Goal: Contribute content: Contribute content

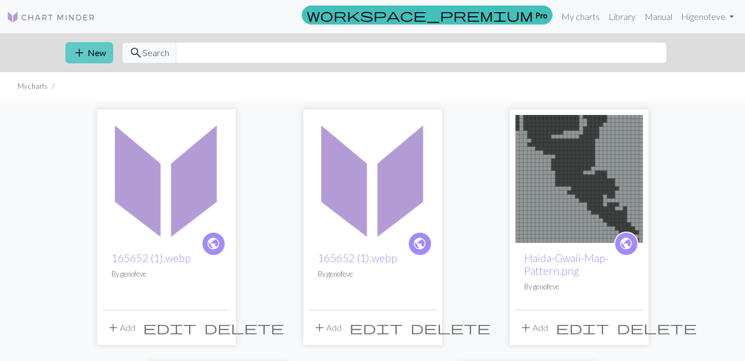
click at [94, 55] on button "add New" at bounding box center [89, 52] width 48 height 21
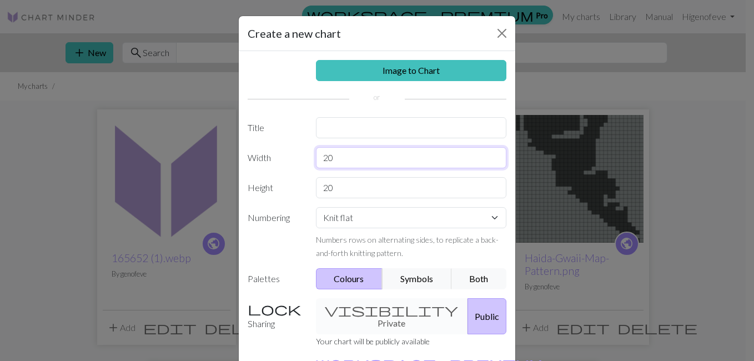
drag, startPoint x: 332, startPoint y: 162, endPoint x: 316, endPoint y: 166, distance: 16.7
click at [316, 166] on input "20" at bounding box center [411, 157] width 191 height 21
type input "3"
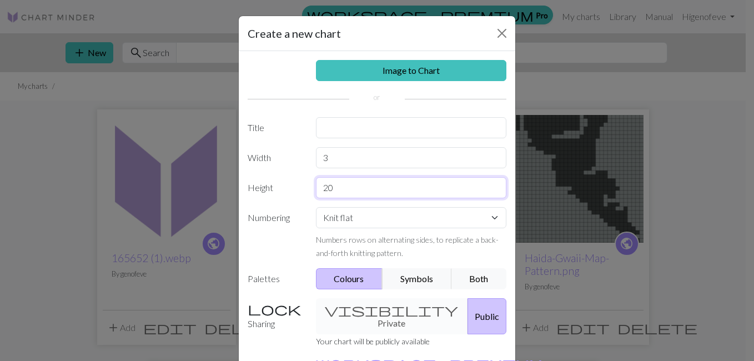
click at [328, 189] on input "20" at bounding box center [411, 187] width 191 height 21
type input "2"
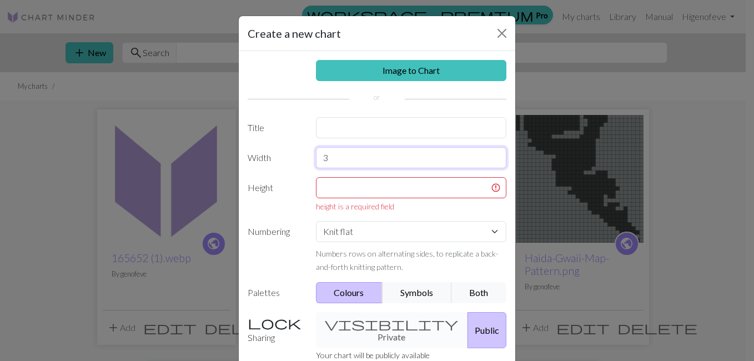
click at [329, 155] on input "3" at bounding box center [411, 157] width 191 height 21
type input "30"
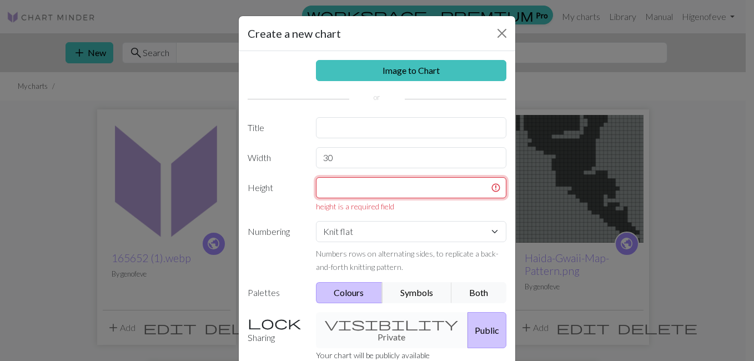
click at [333, 193] on input "text" at bounding box center [411, 187] width 191 height 21
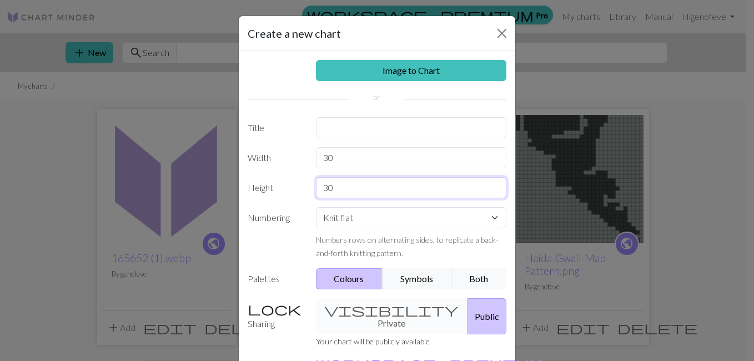
type input "30"
click at [290, 176] on div "Image to Chart Title Width 30 Height 30 Numbering Knit flat Knit in the round L…" at bounding box center [377, 230] width 276 height 358
click at [357, 224] on select "Knit flat Knit in the round Lace knitting Cross stitch" at bounding box center [411, 217] width 191 height 21
select select "round"
click at [316, 207] on select "Knit flat Knit in the round Lace knitting Cross stitch" at bounding box center [411, 217] width 191 height 21
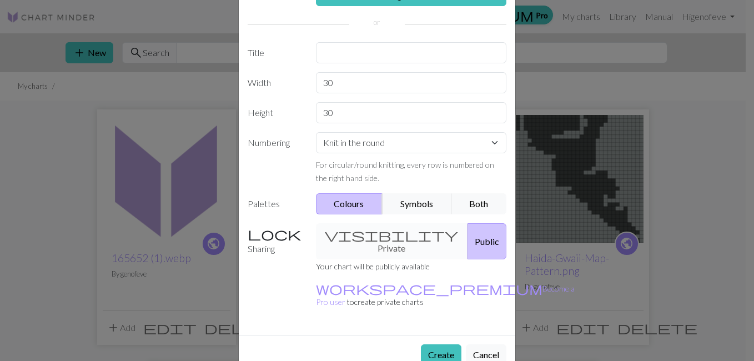
scroll to position [78, 0]
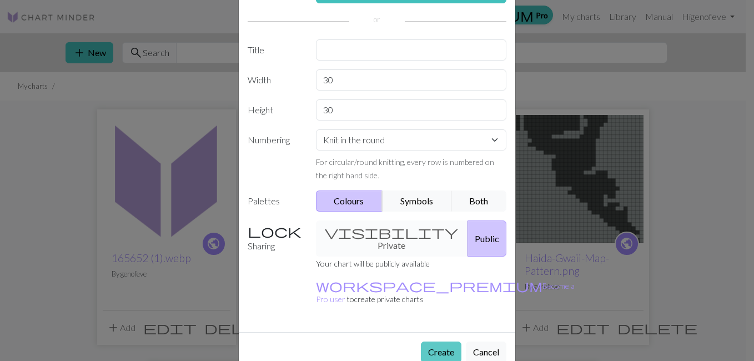
click at [433, 341] on button "Create" at bounding box center [441, 351] width 41 height 21
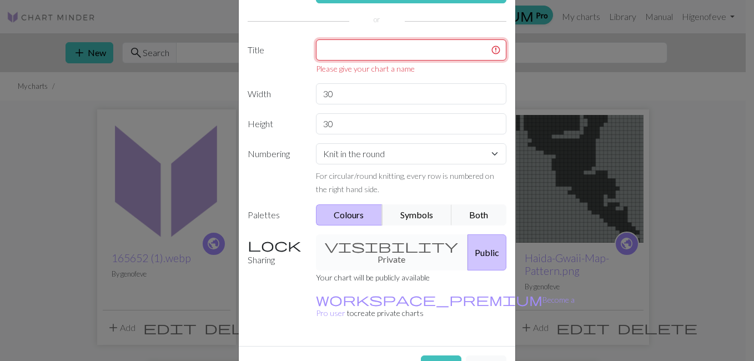
click at [367, 43] on input "text" at bounding box center [411, 49] width 191 height 21
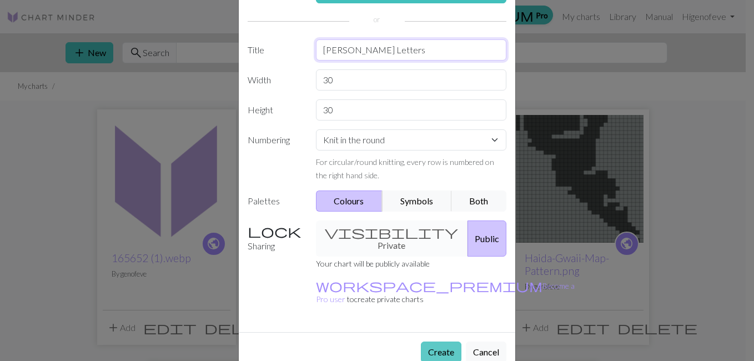
type input "[PERSON_NAME] Letters"
click at [437, 341] on button "Create" at bounding box center [441, 351] width 41 height 21
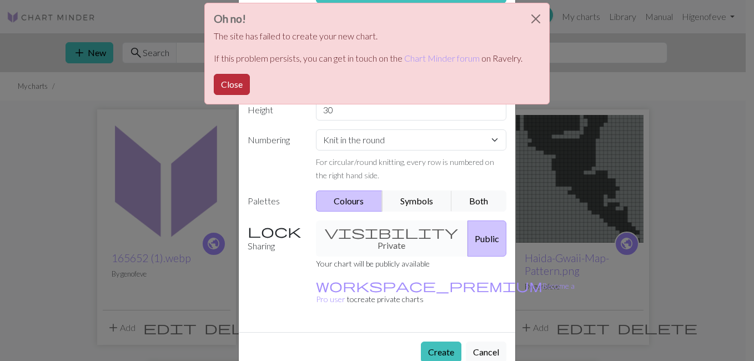
click at [239, 84] on button "Close" at bounding box center [232, 84] width 36 height 21
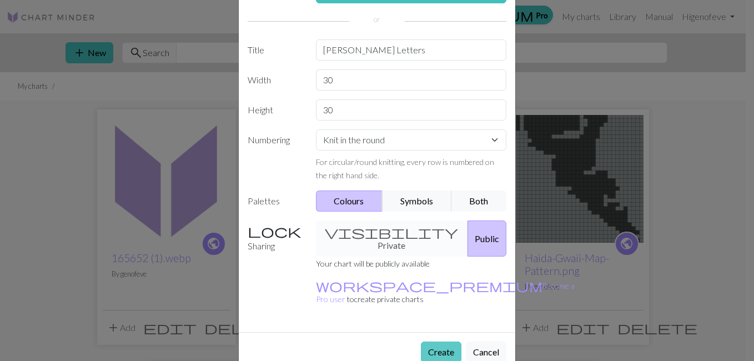
click at [435, 341] on button "Create" at bounding box center [441, 351] width 41 height 21
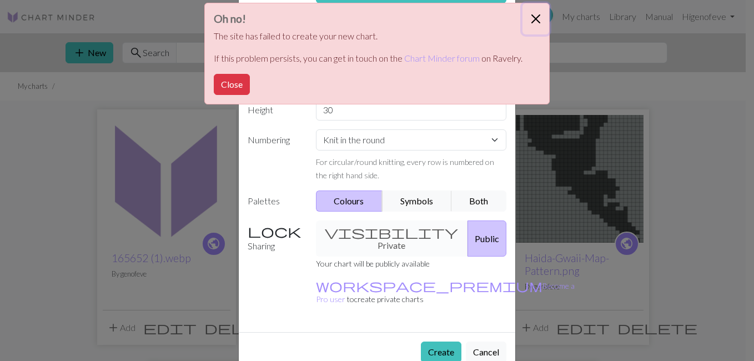
click at [536, 18] on button "Close" at bounding box center [535, 18] width 27 height 31
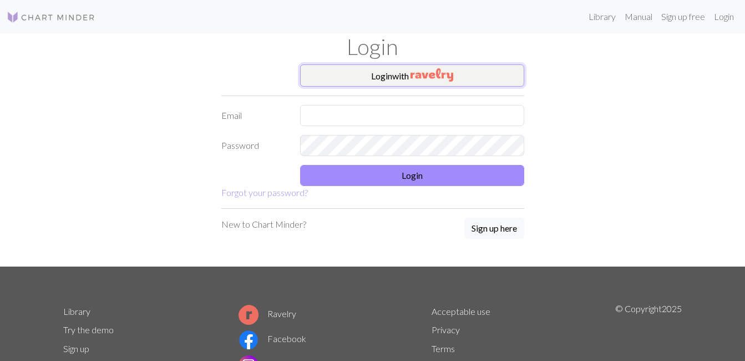
click at [428, 78] on img "button" at bounding box center [432, 74] width 43 height 13
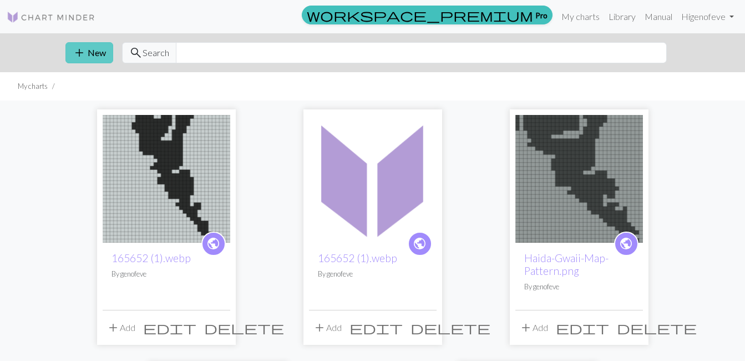
click at [99, 57] on button "add New" at bounding box center [89, 52] width 48 height 21
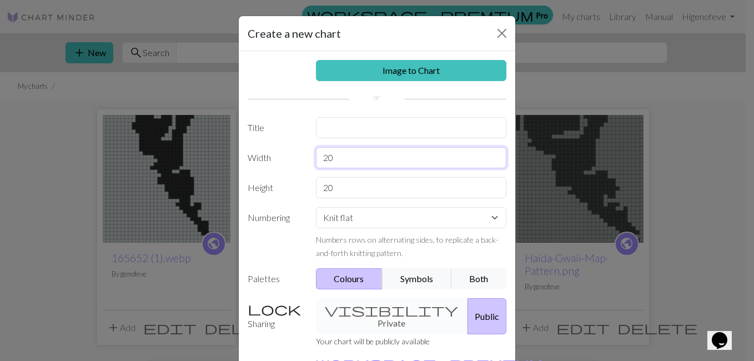
click at [367, 163] on input "20" at bounding box center [411, 157] width 191 height 21
type input "25"
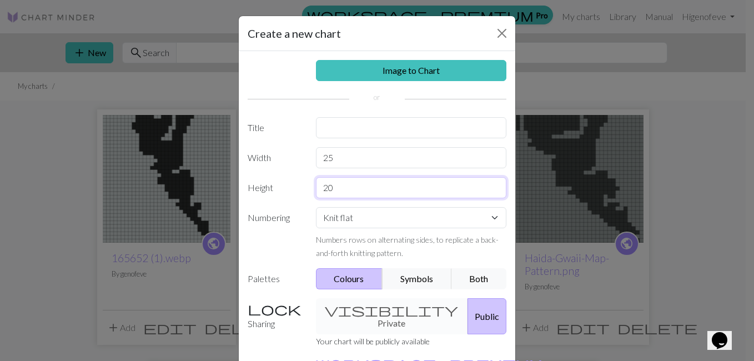
click at [349, 189] on input "20" at bounding box center [411, 187] width 191 height 21
type input "25"
click at [370, 223] on select "Knit flat Knit in the round Lace knitting Cross stitch" at bounding box center [411, 217] width 191 height 21
select select "round"
click at [316, 207] on select "Knit flat Knit in the round Lace knitting Cross stitch" at bounding box center [411, 217] width 191 height 21
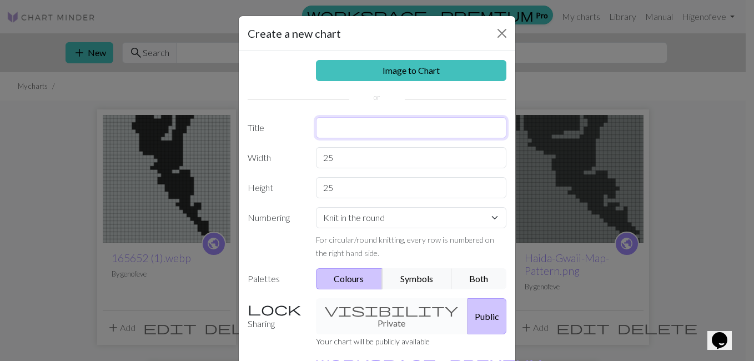
click at [345, 128] on input "text" at bounding box center [411, 127] width 191 height 21
type input "[PERSON_NAME] Letters"
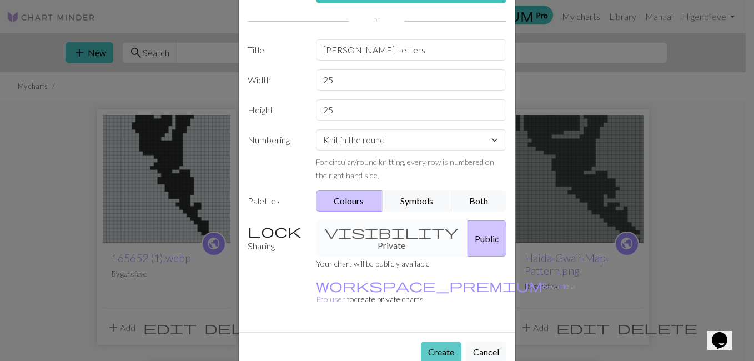
click at [424, 341] on button "Create" at bounding box center [441, 351] width 41 height 21
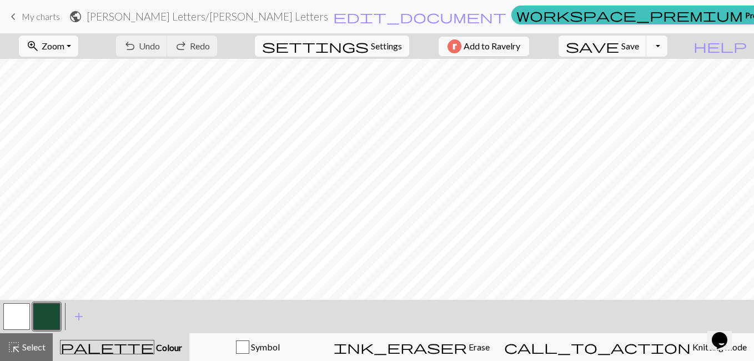
click at [380, 51] on span "Settings" at bounding box center [386, 45] width 31 height 13
select select "aran"
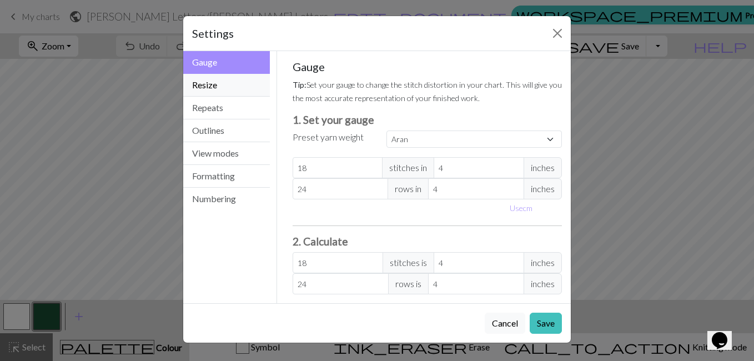
click at [215, 80] on button "Resize" at bounding box center [226, 85] width 87 height 23
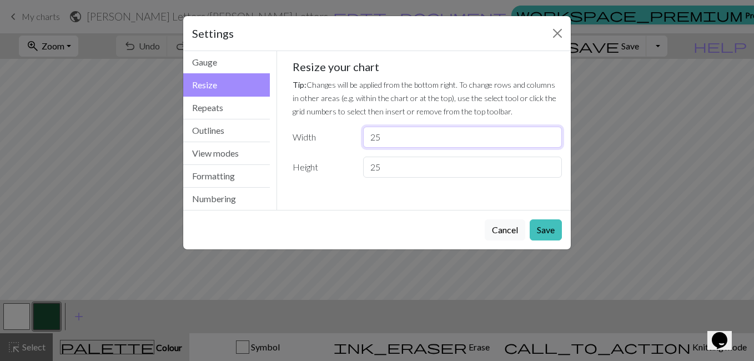
click at [389, 136] on input "25" at bounding box center [462, 137] width 199 height 21
type input "2"
click at [452, 83] on small "Tip: Changes will be applied from the bottom right. To change rows and columns …" at bounding box center [424, 98] width 264 height 36
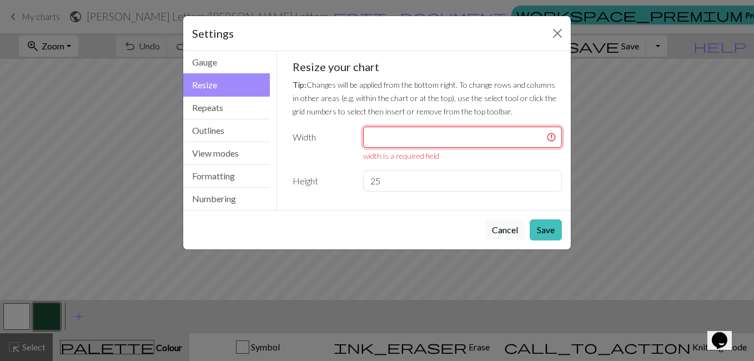
click at [380, 140] on input "number" at bounding box center [462, 137] width 199 height 21
type input "6"
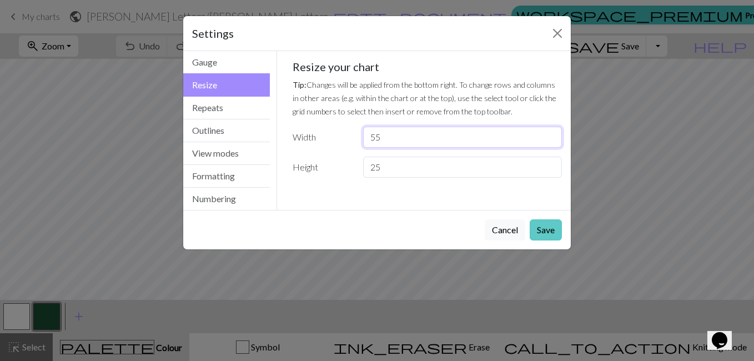
type input "55"
click at [542, 233] on button "Save" at bounding box center [545, 229] width 32 height 21
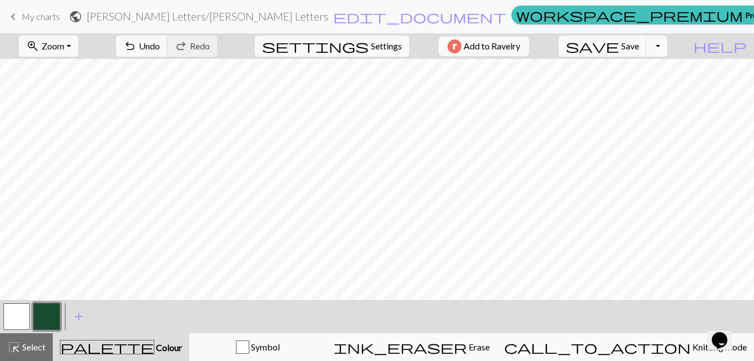
click at [12, 318] on button "button" at bounding box center [16, 316] width 27 height 27
click at [46, 319] on button "button" at bounding box center [46, 316] width 27 height 27
click at [22, 315] on button "button" at bounding box center [16, 316] width 27 height 27
click at [21, 343] on span "Select" at bounding box center [33, 346] width 25 height 11
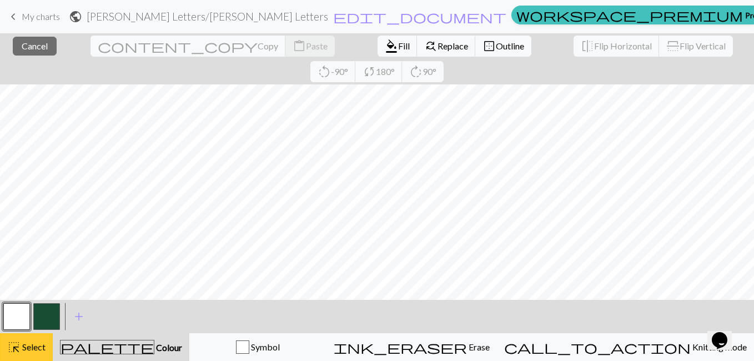
drag, startPoint x: 22, startPoint y: 349, endPoint x: 11, endPoint y: 354, distance: 12.0
click at [11, 354] on span "highlight_alt" at bounding box center [13, 347] width 13 height 16
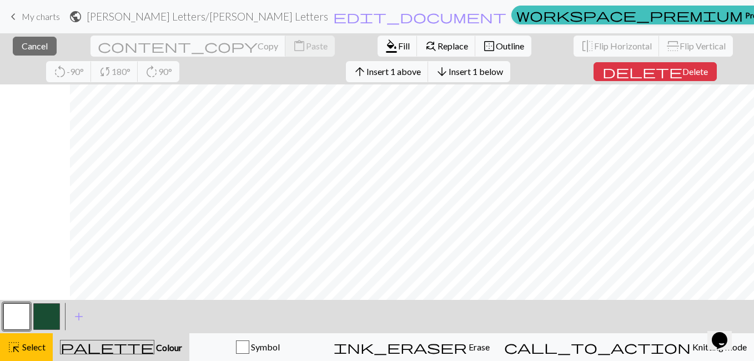
scroll to position [0, 126]
click at [366, 76] on span "Insert 1 above" at bounding box center [393, 71] width 54 height 11
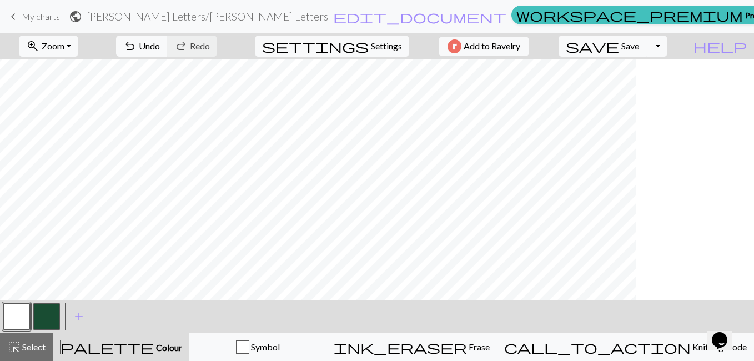
scroll to position [0, 0]
click at [44, 323] on button "button" at bounding box center [46, 316] width 27 height 27
click at [21, 314] on button "button" at bounding box center [16, 316] width 27 height 27
click at [40, 319] on button "button" at bounding box center [46, 316] width 27 height 27
click at [14, 320] on button "button" at bounding box center [16, 316] width 27 height 27
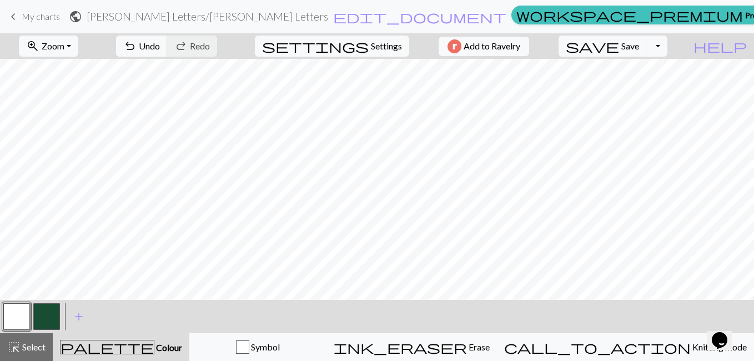
click at [47, 314] on button "button" at bounding box center [46, 316] width 27 height 27
click at [14, 320] on button "button" at bounding box center [16, 316] width 27 height 27
click at [48, 310] on button "button" at bounding box center [46, 316] width 27 height 27
click at [24, 317] on button "button" at bounding box center [16, 316] width 27 height 27
click at [51, 322] on button "button" at bounding box center [46, 316] width 27 height 27
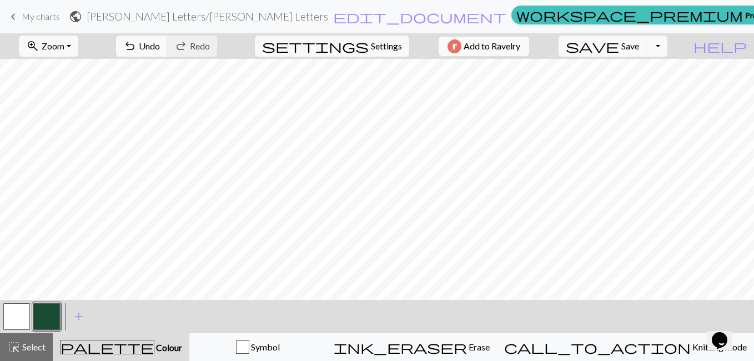
click at [14, 320] on button "button" at bounding box center [16, 316] width 27 height 27
click at [43, 319] on button "button" at bounding box center [46, 316] width 27 height 27
click at [22, 316] on button "button" at bounding box center [16, 316] width 27 height 27
click at [43, 317] on button "button" at bounding box center [46, 316] width 27 height 27
click at [22, 350] on span "Select" at bounding box center [33, 346] width 25 height 11
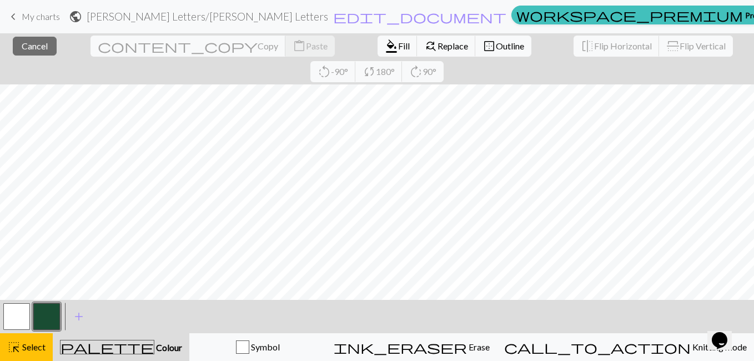
click at [47, 314] on button "button" at bounding box center [46, 316] width 27 height 27
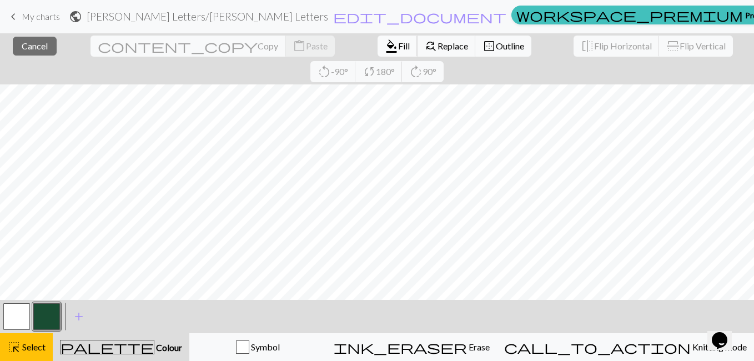
click at [385, 42] on span "format_color_fill" at bounding box center [391, 46] width 13 height 16
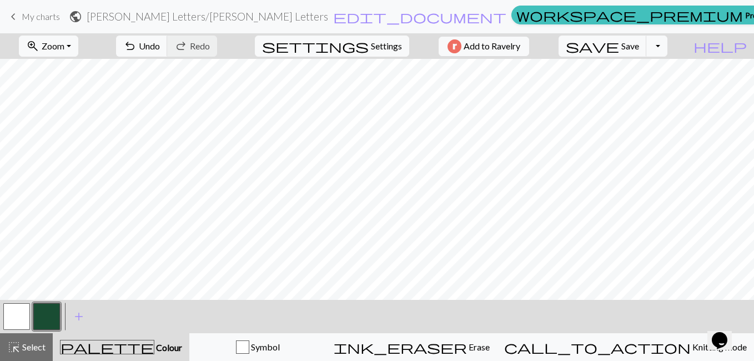
click at [52, 319] on button "button" at bounding box center [46, 316] width 27 height 27
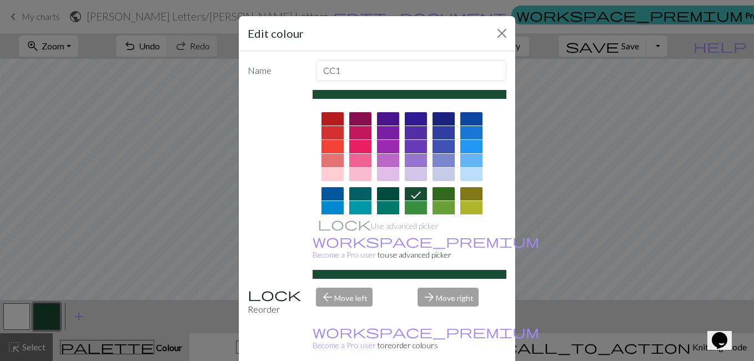
click at [409, 194] on icon at bounding box center [415, 194] width 13 height 13
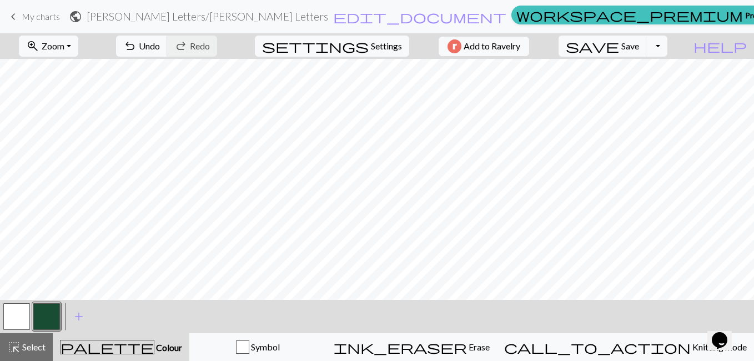
click at [19, 319] on button "button" at bounding box center [16, 316] width 27 height 27
click at [48, 315] on button "button" at bounding box center [46, 316] width 27 height 27
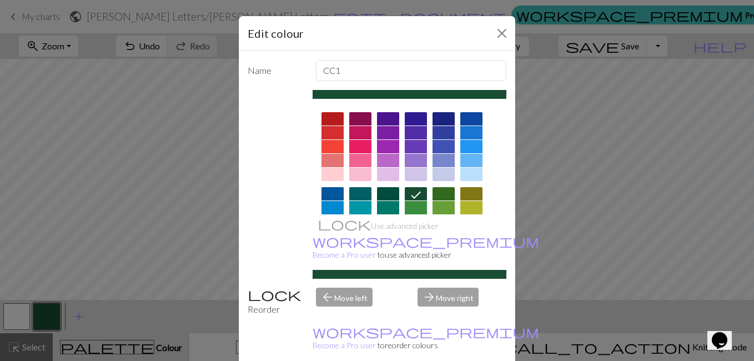
click at [536, 204] on div "Edit colour Name CC1 Use advanced picker workspace_premium Become a Pro user to…" at bounding box center [377, 180] width 754 height 361
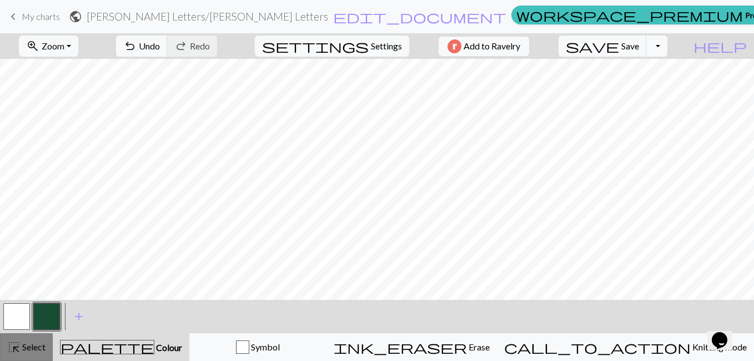
click at [34, 348] on span "Select" at bounding box center [33, 346] width 25 height 11
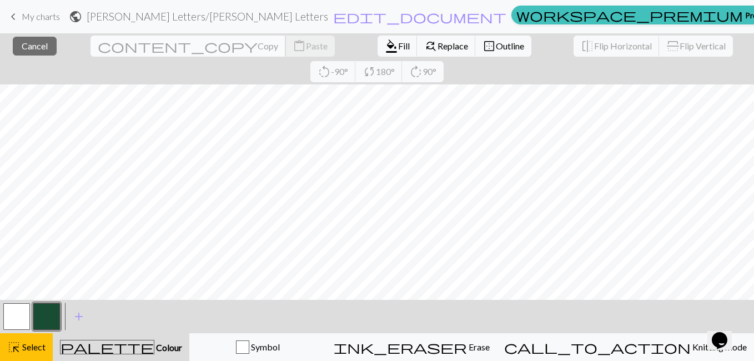
click at [257, 43] on span "Copy" at bounding box center [267, 46] width 21 height 11
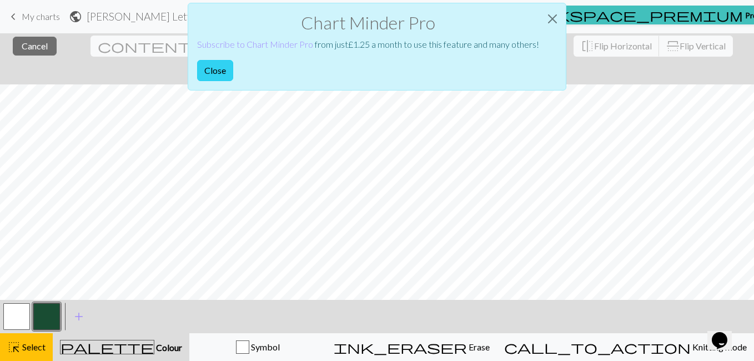
click at [215, 65] on button "Close" at bounding box center [215, 70] width 36 height 21
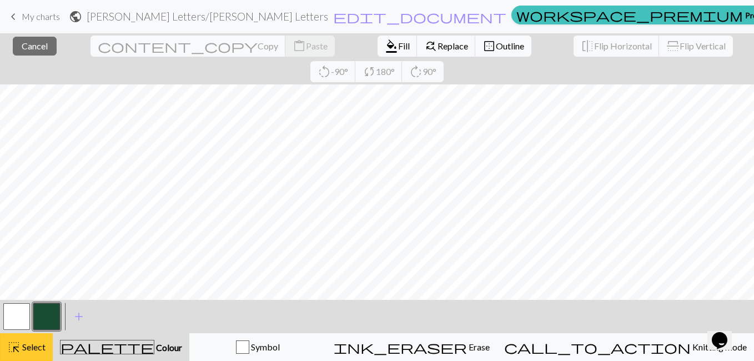
click at [34, 342] on span "Select" at bounding box center [33, 346] width 25 height 11
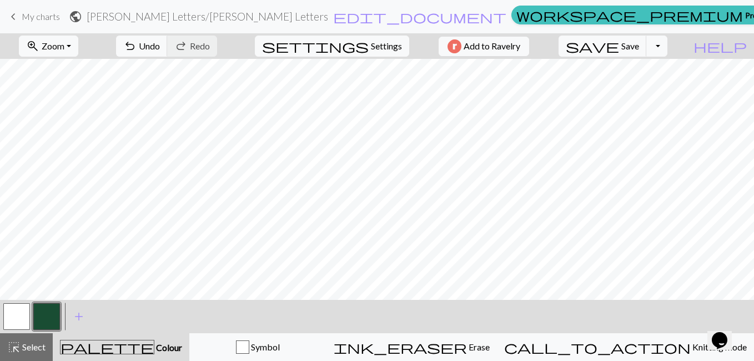
click at [47, 312] on button "button" at bounding box center [46, 316] width 27 height 27
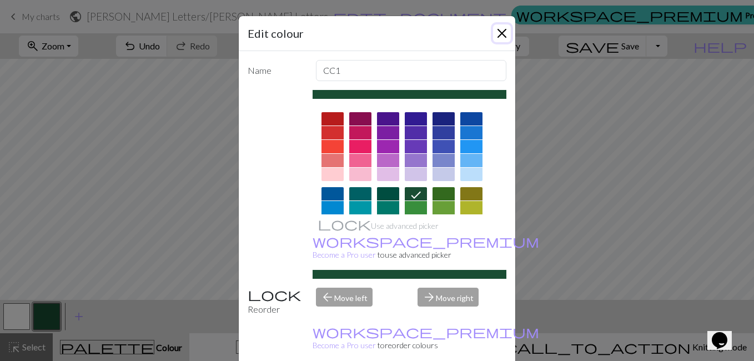
click at [499, 33] on button "Close" at bounding box center [502, 33] width 18 height 18
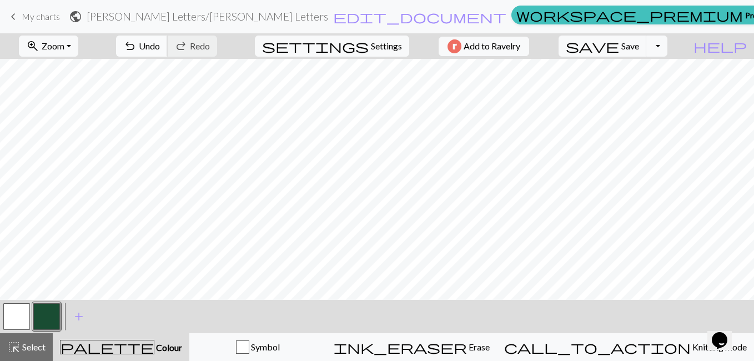
click at [168, 42] on button "undo Undo Undo" at bounding box center [142, 46] width 52 height 21
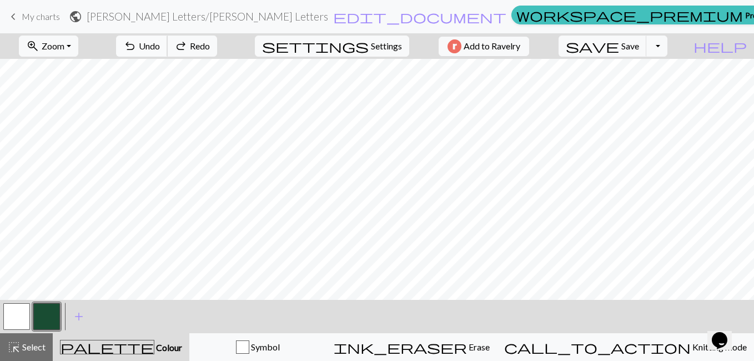
click at [168, 42] on button "undo Undo Undo" at bounding box center [142, 46] width 52 height 21
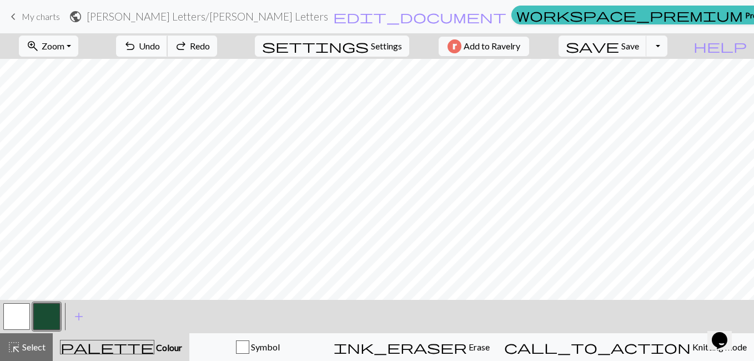
click at [168, 42] on button "undo Undo Undo" at bounding box center [142, 46] width 52 height 21
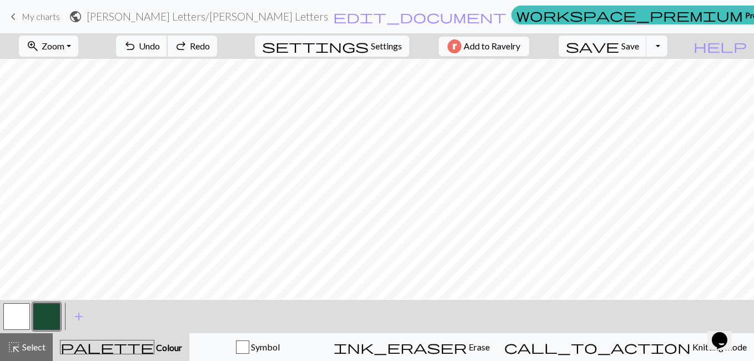
click at [168, 42] on button "undo Undo Undo" at bounding box center [142, 46] width 52 height 21
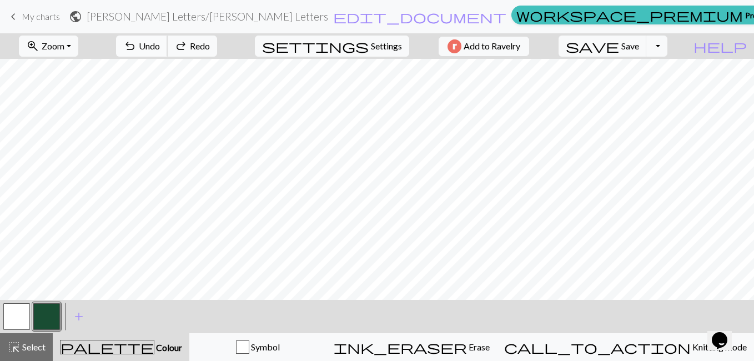
click at [168, 42] on button "undo Undo Undo" at bounding box center [142, 46] width 52 height 21
click at [14, 311] on button "button" at bounding box center [16, 316] width 27 height 27
click at [41, 317] on button "button" at bounding box center [46, 316] width 27 height 27
click at [17, 315] on button "button" at bounding box center [16, 316] width 27 height 27
click at [49, 313] on button "button" at bounding box center [46, 316] width 27 height 27
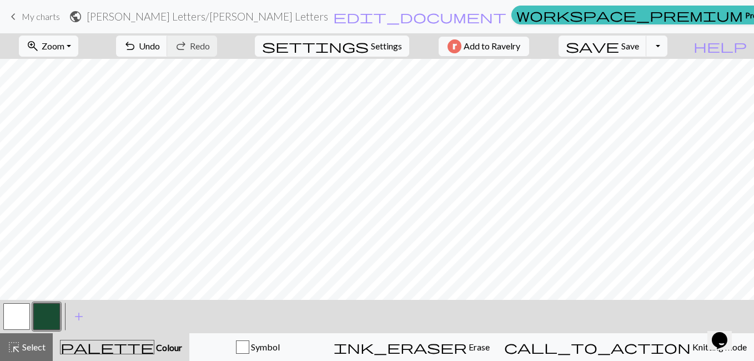
click at [19, 314] on button "button" at bounding box center [16, 316] width 27 height 27
click at [47, 311] on button "button" at bounding box center [46, 316] width 27 height 27
click at [15, 344] on span "highlight_alt" at bounding box center [13, 347] width 13 height 16
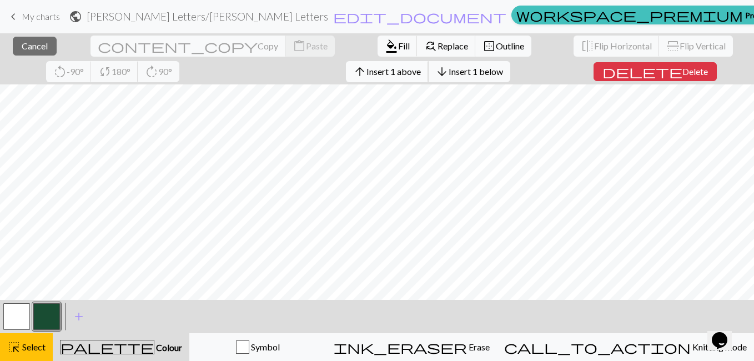
click at [366, 74] on span "Insert 1 above" at bounding box center [393, 71] width 54 height 11
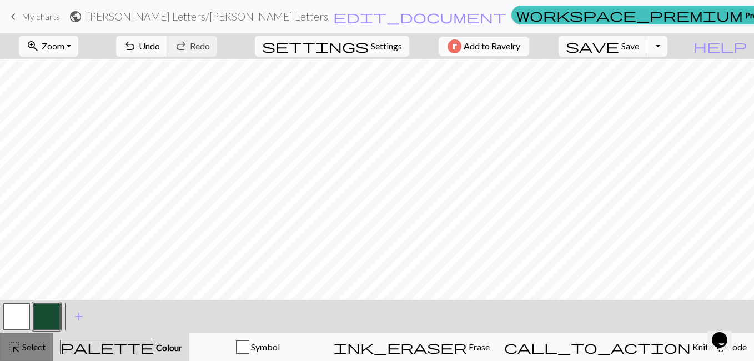
drag, startPoint x: 27, startPoint y: 354, endPoint x: 10, endPoint y: 351, distance: 17.4
click at [10, 351] on span "highlight_alt" at bounding box center [13, 347] width 13 height 16
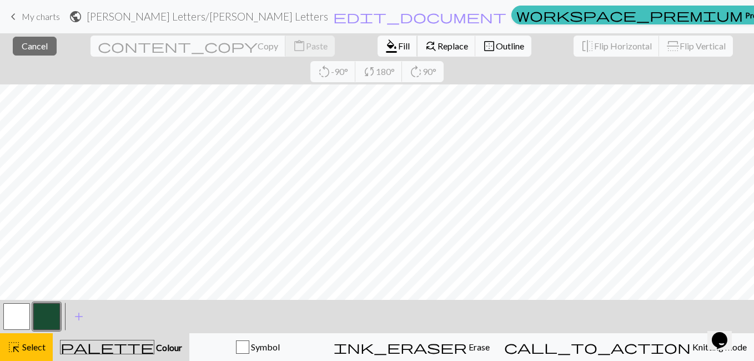
click at [377, 56] on button "format_color_fill Fill" at bounding box center [397, 46] width 40 height 21
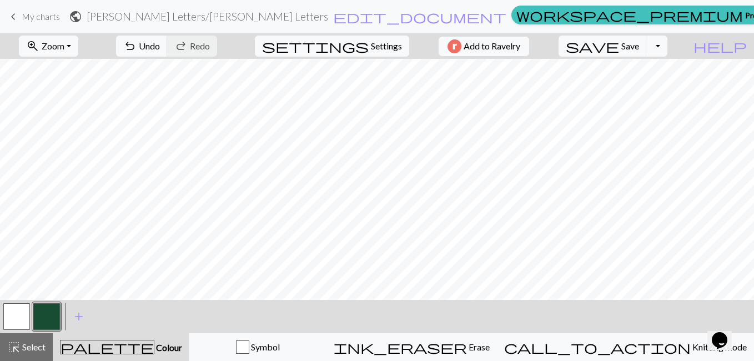
click at [12, 325] on button "button" at bounding box center [16, 316] width 27 height 27
click at [51, 309] on button "button" at bounding box center [46, 316] width 27 height 27
click at [22, 316] on button "button" at bounding box center [16, 316] width 27 height 27
click at [52, 320] on button "button" at bounding box center [46, 316] width 27 height 27
click at [18, 311] on button "button" at bounding box center [16, 316] width 27 height 27
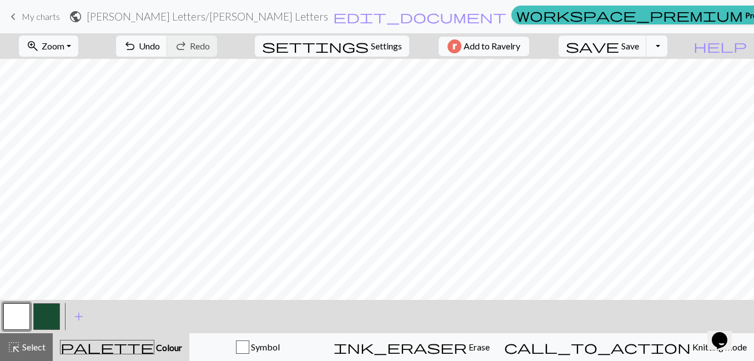
click at [48, 324] on button "button" at bounding box center [46, 316] width 27 height 27
click at [22, 320] on button "button" at bounding box center [16, 316] width 27 height 27
click at [44, 315] on button "button" at bounding box center [46, 316] width 27 height 27
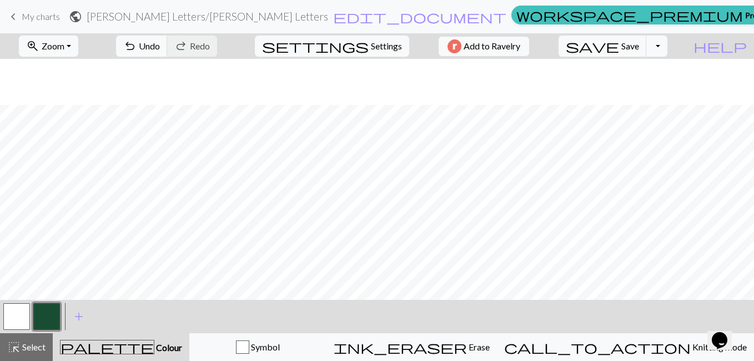
scroll to position [48, 0]
click at [15, 321] on button "button" at bounding box center [16, 316] width 27 height 27
click at [48, 316] on button "button" at bounding box center [46, 316] width 27 height 27
click at [14, 318] on button "button" at bounding box center [16, 316] width 27 height 27
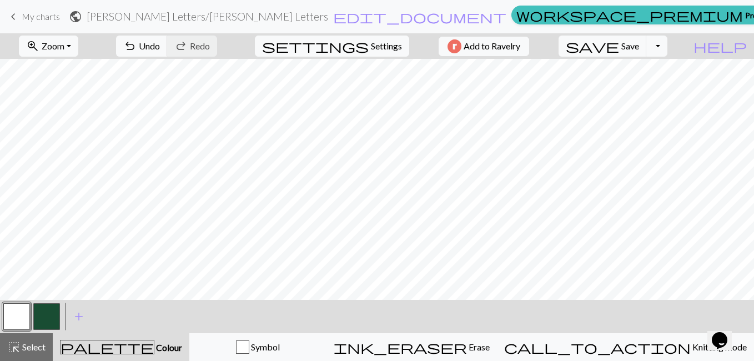
click at [44, 316] on button "button" at bounding box center [46, 316] width 27 height 27
click at [14, 315] on button "button" at bounding box center [16, 316] width 27 height 27
click at [42, 310] on button "button" at bounding box center [46, 316] width 27 height 27
click at [24, 311] on button "button" at bounding box center [16, 316] width 27 height 27
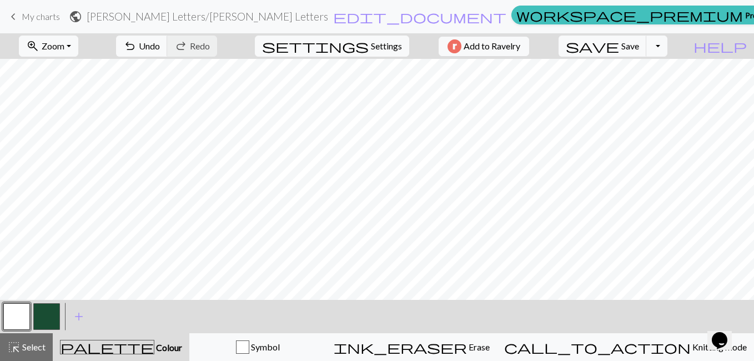
click at [44, 315] on button "button" at bounding box center [46, 316] width 27 height 27
click at [23, 311] on button "button" at bounding box center [16, 316] width 27 height 27
click at [44, 312] on button "button" at bounding box center [46, 316] width 27 height 27
click at [17, 326] on button "button" at bounding box center [16, 316] width 27 height 27
click at [49, 310] on button "button" at bounding box center [46, 316] width 27 height 27
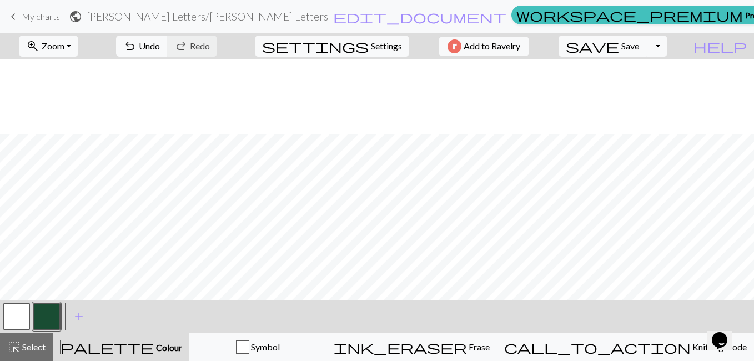
scroll to position [75, 19]
click at [21, 311] on button "button" at bounding box center [16, 316] width 27 height 27
click at [47, 321] on button "button" at bounding box center [46, 316] width 27 height 27
click at [7, 313] on button "button" at bounding box center [16, 316] width 27 height 27
click at [50, 317] on button "button" at bounding box center [46, 316] width 27 height 27
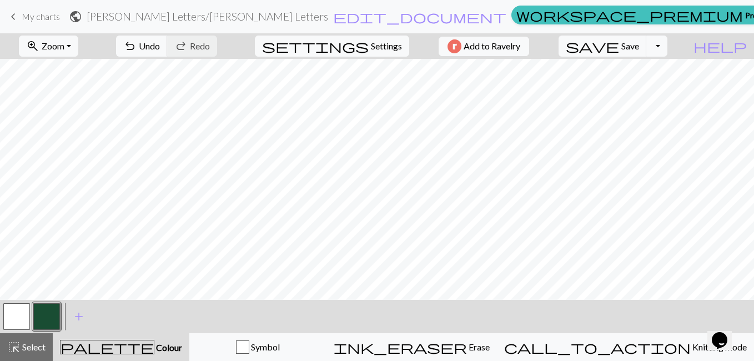
click at [21, 317] on button "button" at bounding box center [16, 316] width 27 height 27
click at [53, 311] on button "button" at bounding box center [46, 316] width 27 height 27
click at [16, 314] on button "button" at bounding box center [16, 316] width 27 height 27
click at [44, 314] on button "button" at bounding box center [46, 316] width 27 height 27
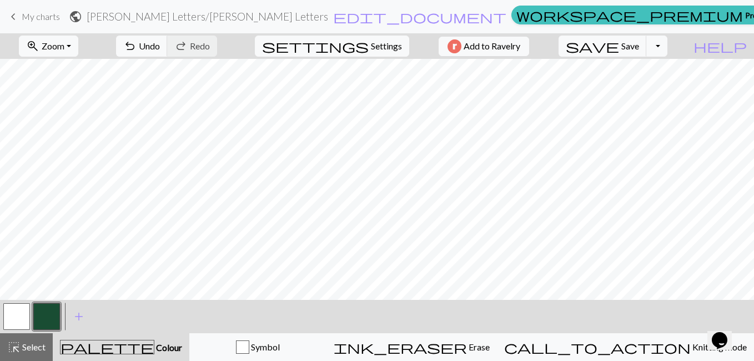
click at [21, 314] on button "button" at bounding box center [16, 316] width 27 height 27
click at [47, 314] on button "button" at bounding box center [46, 316] width 27 height 27
click at [16, 319] on button "button" at bounding box center [16, 316] width 27 height 27
click at [48, 314] on button "button" at bounding box center [46, 316] width 27 height 27
click at [19, 311] on button "button" at bounding box center [16, 316] width 27 height 27
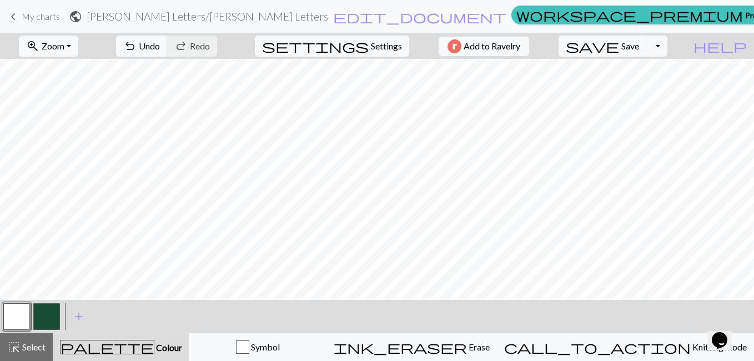
click at [42, 317] on button "button" at bounding box center [46, 316] width 27 height 27
click at [31, 343] on span "Select" at bounding box center [33, 346] width 25 height 11
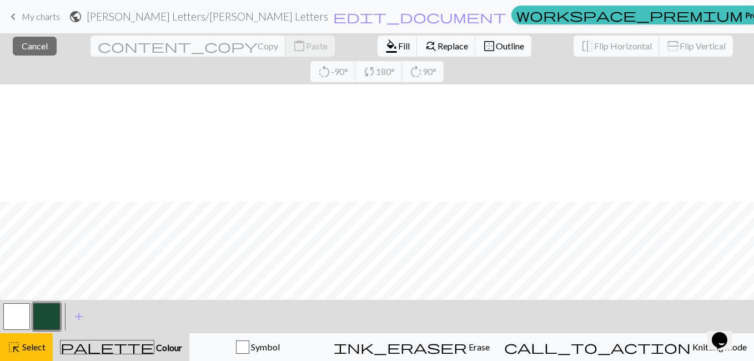
scroll to position [117, 19]
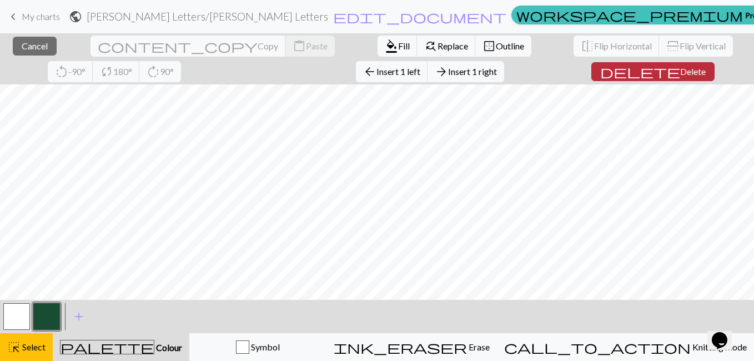
click at [600, 75] on span "delete" at bounding box center [640, 72] width 80 height 16
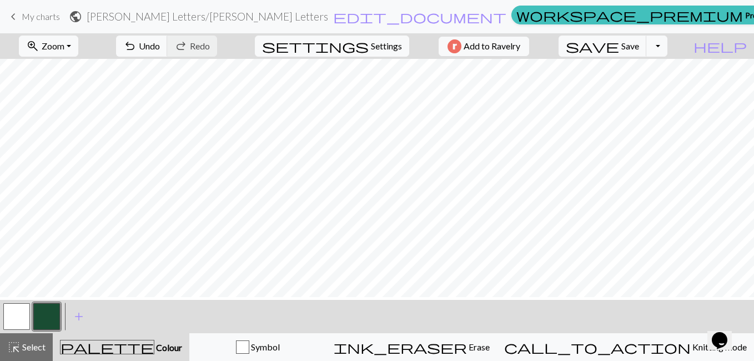
scroll to position [0, 19]
click at [42, 316] on button "button" at bounding box center [46, 316] width 27 height 27
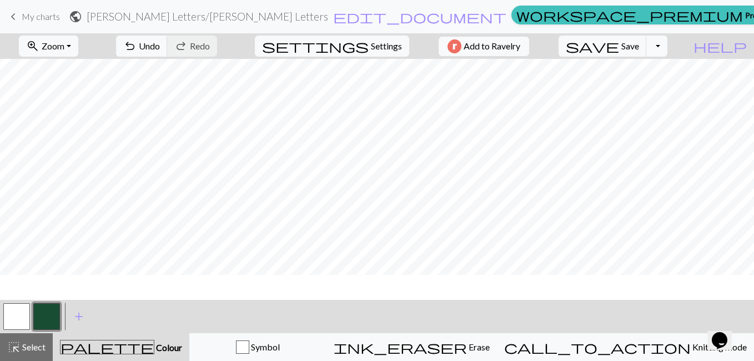
scroll to position [49, 19]
click at [21, 313] on button "button" at bounding box center [16, 316] width 27 height 27
click at [43, 315] on button "button" at bounding box center [46, 316] width 27 height 27
click at [24, 311] on button "button" at bounding box center [16, 316] width 27 height 27
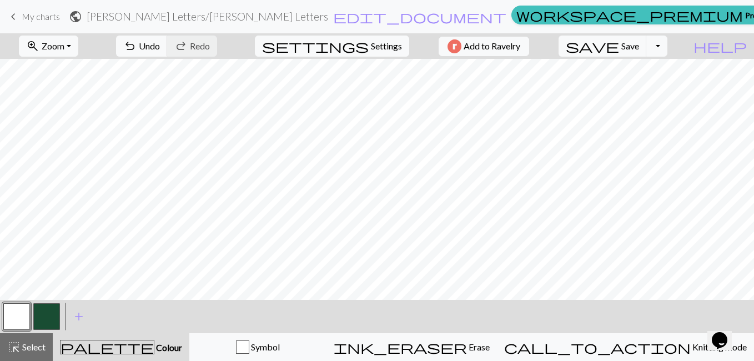
click at [47, 321] on button "button" at bounding box center [46, 316] width 27 height 27
click at [16, 318] on button "button" at bounding box center [16, 316] width 27 height 27
click at [55, 318] on button "button" at bounding box center [46, 316] width 27 height 27
click at [23, 317] on button "button" at bounding box center [16, 316] width 27 height 27
click at [47, 317] on button "button" at bounding box center [46, 316] width 27 height 27
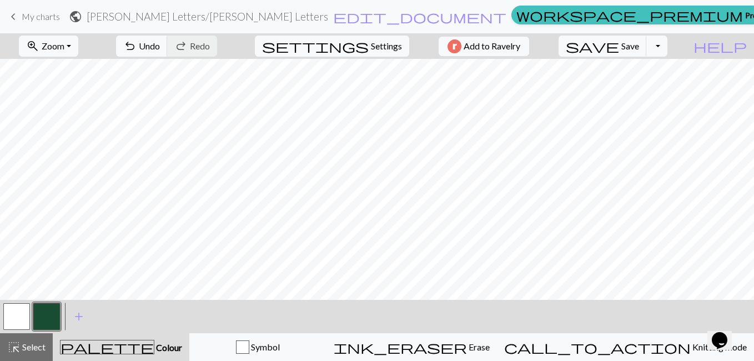
click at [19, 316] on button "button" at bounding box center [16, 316] width 27 height 27
click at [49, 309] on button "button" at bounding box center [46, 316] width 27 height 27
click at [13, 310] on button "button" at bounding box center [16, 316] width 27 height 27
click at [53, 311] on button "button" at bounding box center [46, 316] width 27 height 27
click at [13, 317] on button "button" at bounding box center [16, 316] width 27 height 27
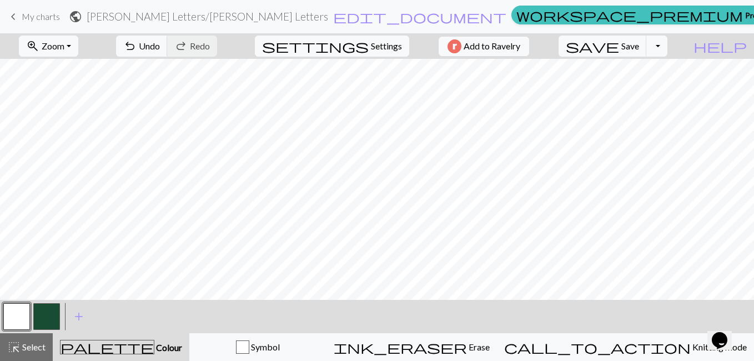
click at [48, 318] on button "button" at bounding box center [46, 316] width 27 height 27
click at [6, 322] on button "button" at bounding box center [16, 316] width 27 height 27
click at [46, 307] on button "button" at bounding box center [46, 316] width 27 height 27
click at [13, 319] on button "button" at bounding box center [16, 316] width 27 height 27
click at [47, 314] on button "button" at bounding box center [46, 316] width 27 height 27
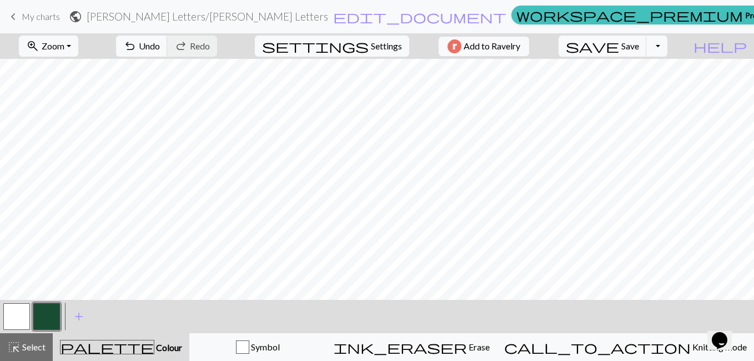
click at [16, 307] on button "button" at bounding box center [16, 316] width 27 height 27
click at [48, 316] on button "button" at bounding box center [46, 316] width 27 height 27
click at [23, 315] on button "button" at bounding box center [16, 316] width 27 height 27
click at [43, 316] on button "button" at bounding box center [46, 316] width 27 height 27
click at [10, 315] on button "button" at bounding box center [16, 316] width 27 height 27
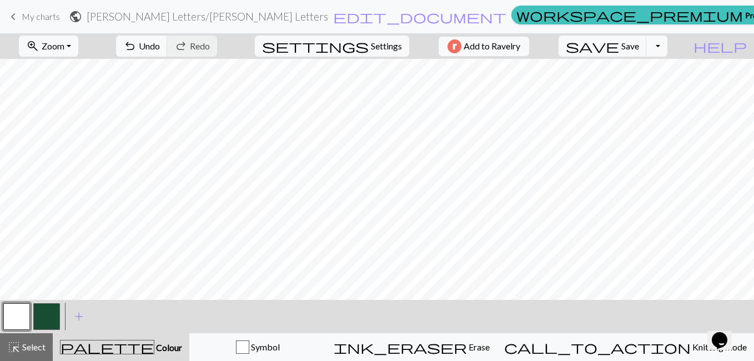
click at [10, 315] on button "button" at bounding box center [16, 316] width 27 height 27
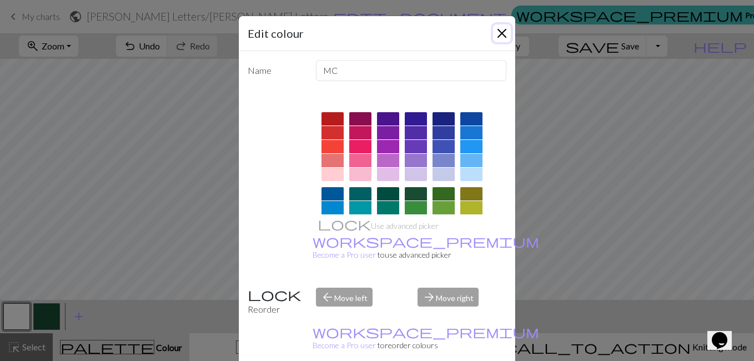
click at [494, 29] on button "Close" at bounding box center [502, 33] width 18 height 18
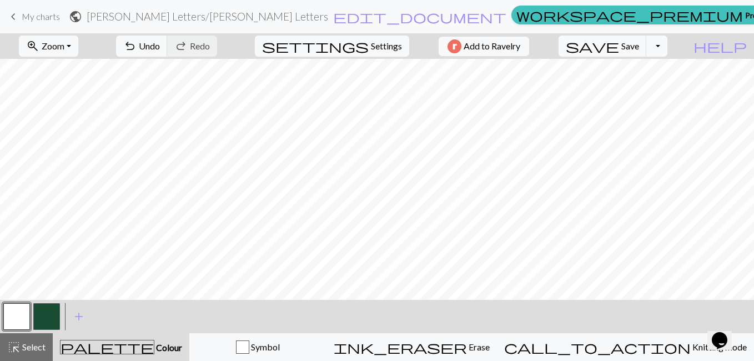
click at [45, 315] on button "button" at bounding box center [46, 316] width 27 height 27
click at [9, 315] on button "button" at bounding box center [16, 316] width 27 height 27
click at [46, 316] on button "button" at bounding box center [46, 316] width 27 height 27
click at [22, 310] on button "button" at bounding box center [16, 316] width 27 height 27
click at [51, 318] on button "button" at bounding box center [46, 316] width 27 height 27
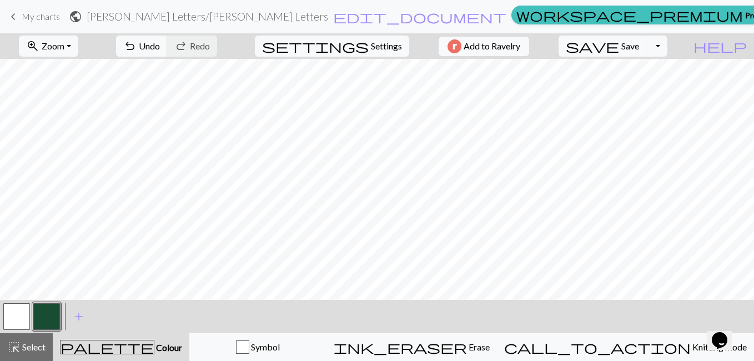
click at [21, 316] on button "button" at bounding box center [16, 316] width 27 height 27
click at [44, 324] on button "button" at bounding box center [46, 316] width 27 height 27
click at [19, 313] on button "button" at bounding box center [16, 316] width 27 height 27
click at [52, 316] on button "button" at bounding box center [46, 316] width 27 height 27
click at [17, 310] on button "button" at bounding box center [16, 316] width 27 height 27
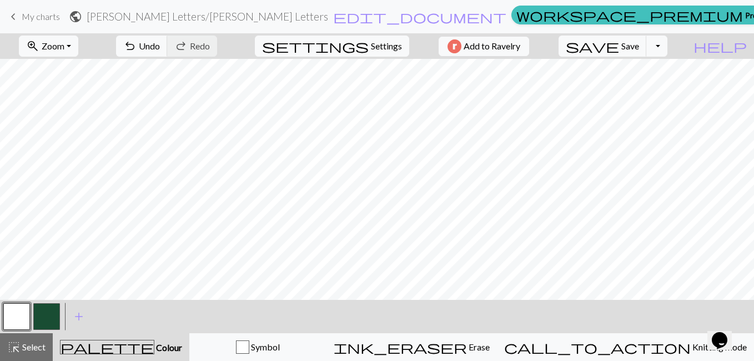
click at [47, 319] on button "button" at bounding box center [46, 316] width 27 height 27
click at [39, 320] on button "button" at bounding box center [46, 316] width 27 height 27
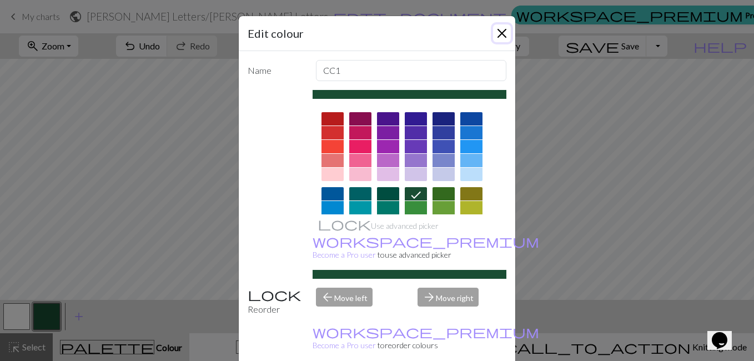
click at [502, 31] on button "Close" at bounding box center [502, 33] width 18 height 18
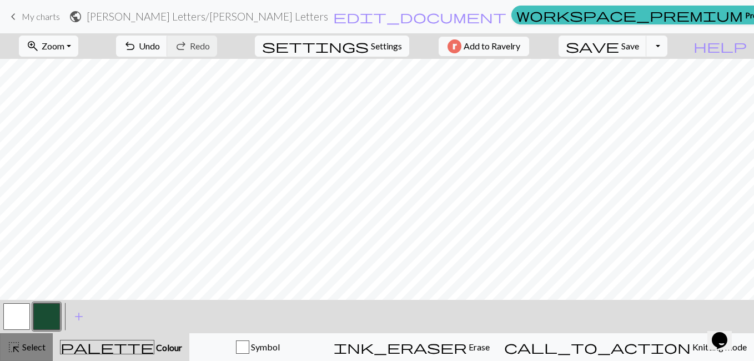
click at [28, 349] on span "Select" at bounding box center [33, 346] width 25 height 11
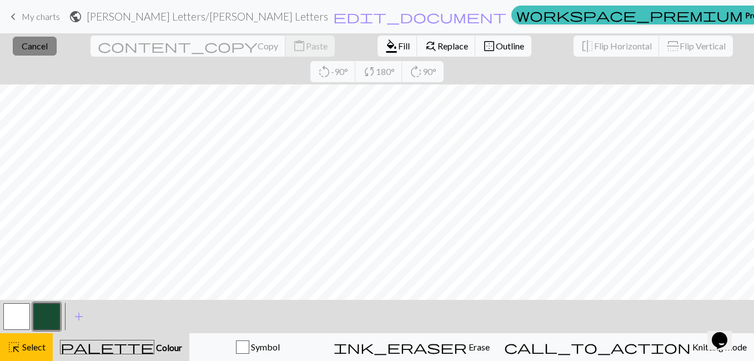
click at [43, 47] on span "Cancel" at bounding box center [35, 46] width 26 height 11
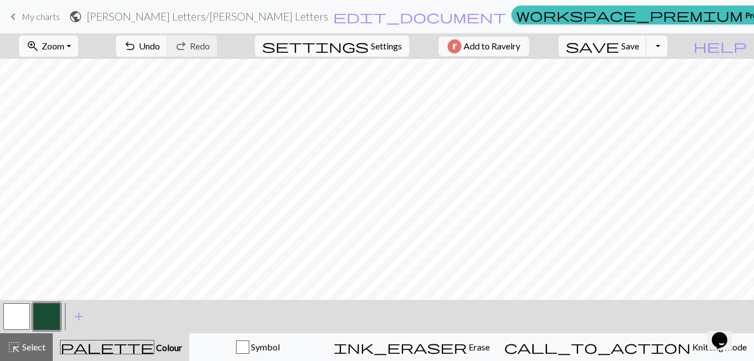
click at [18, 320] on button "button" at bounding box center [16, 316] width 27 height 27
click at [47, 318] on button "button" at bounding box center [46, 316] width 27 height 27
click at [8, 315] on button "button" at bounding box center [16, 316] width 27 height 27
click at [48, 315] on button "button" at bounding box center [46, 316] width 27 height 27
click at [23, 317] on button "button" at bounding box center [16, 316] width 27 height 27
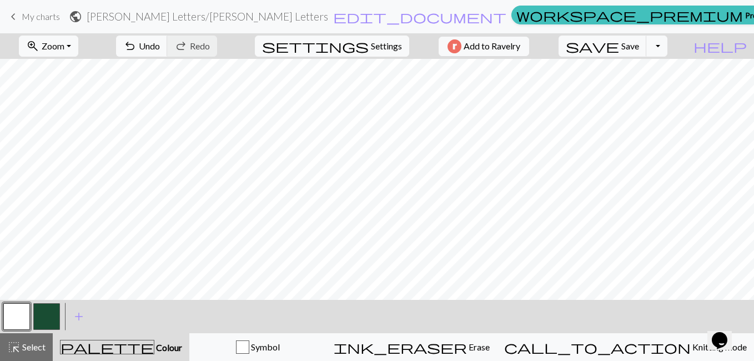
click at [44, 315] on button "button" at bounding box center [46, 316] width 27 height 27
click at [4, 316] on button "button" at bounding box center [16, 316] width 27 height 27
click at [49, 314] on button "button" at bounding box center [46, 316] width 27 height 27
click at [16, 315] on button "button" at bounding box center [16, 316] width 27 height 27
click at [57, 314] on button "button" at bounding box center [46, 316] width 27 height 27
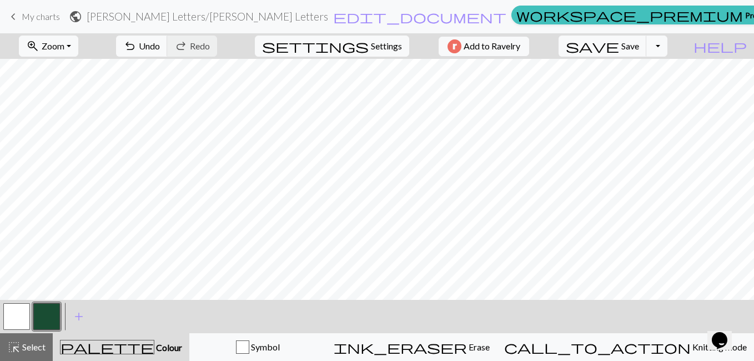
drag, startPoint x: 107, startPoint y: 292, endPoint x: 12, endPoint y: 315, distance: 97.0
click at [12, 315] on button "button" at bounding box center [16, 316] width 27 height 27
click at [47, 311] on button "button" at bounding box center [46, 316] width 27 height 27
click at [601, 118] on div "zoom_in Zoom Zoom Fit all Fit width Fit height 50% 100% 150% 200% undo Undo Und…" at bounding box center [377, 196] width 754 height 327
click at [13, 316] on button "button" at bounding box center [16, 316] width 27 height 27
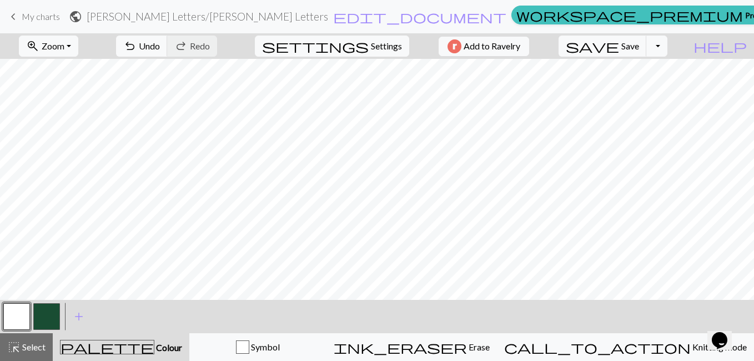
click at [47, 323] on button "button" at bounding box center [46, 316] width 27 height 27
click at [21, 315] on button "button" at bounding box center [16, 316] width 27 height 27
click at [53, 311] on button "button" at bounding box center [46, 316] width 27 height 27
click at [15, 315] on button "button" at bounding box center [16, 316] width 27 height 27
click at [15, 320] on button "button" at bounding box center [16, 316] width 27 height 27
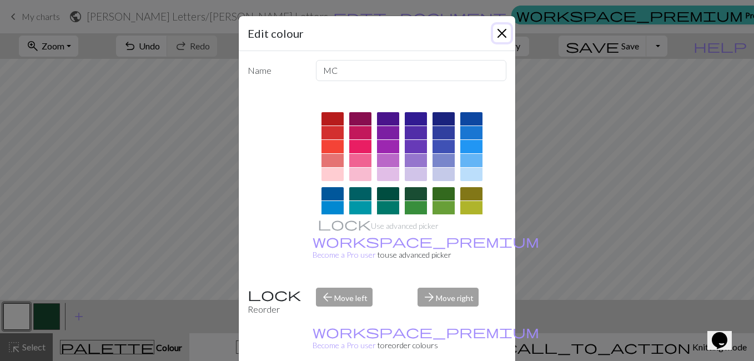
click at [497, 34] on button "Close" at bounding box center [502, 33] width 18 height 18
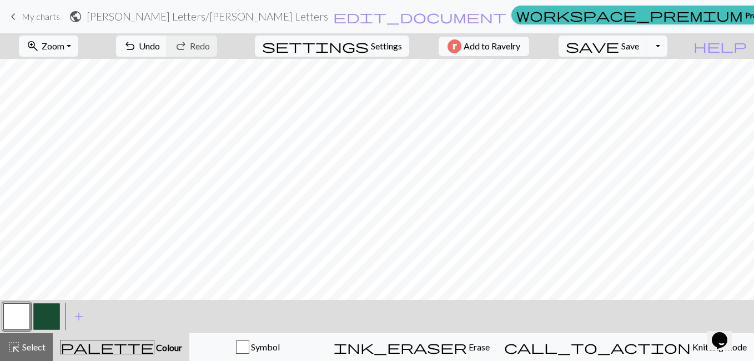
click at [48, 315] on button "button" at bounding box center [46, 316] width 27 height 27
click at [17, 316] on button "button" at bounding box center [16, 316] width 27 height 27
click at [48, 315] on button "button" at bounding box center [46, 316] width 27 height 27
click at [10, 319] on button "button" at bounding box center [16, 316] width 27 height 27
click at [51, 311] on button "button" at bounding box center [46, 316] width 27 height 27
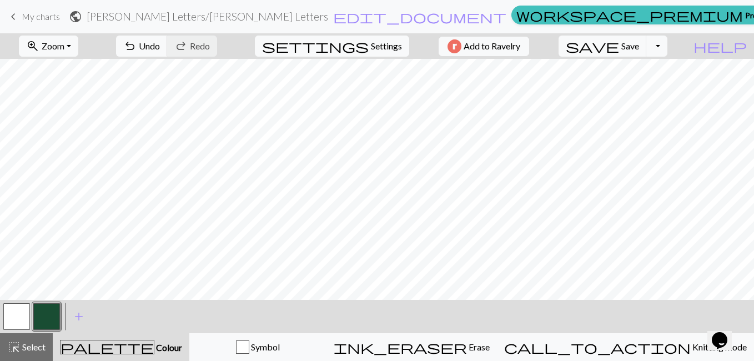
click at [14, 313] on button "button" at bounding box center [16, 316] width 27 height 27
click at [50, 317] on button "button" at bounding box center [46, 316] width 27 height 27
click at [19, 316] on button "button" at bounding box center [16, 316] width 27 height 27
click at [36, 323] on button "button" at bounding box center [46, 316] width 27 height 27
click at [13, 314] on button "button" at bounding box center [16, 316] width 27 height 27
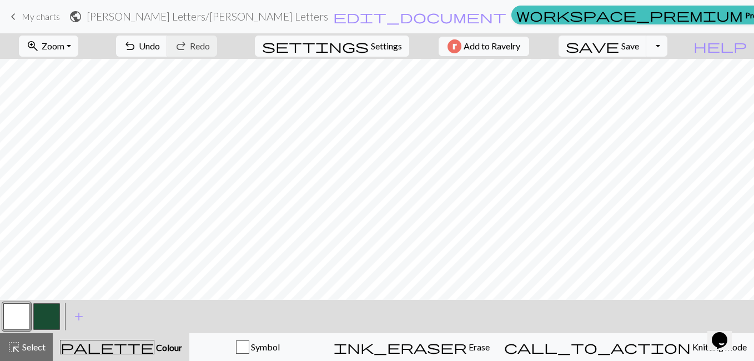
drag, startPoint x: 23, startPoint y: 302, endPoint x: 49, endPoint y: 322, distance: 32.1
click at [49, 322] on button "button" at bounding box center [46, 316] width 27 height 27
click at [11, 316] on button "button" at bounding box center [16, 316] width 27 height 27
click at [54, 311] on button "button" at bounding box center [46, 316] width 27 height 27
click at [11, 321] on button "button" at bounding box center [16, 316] width 27 height 27
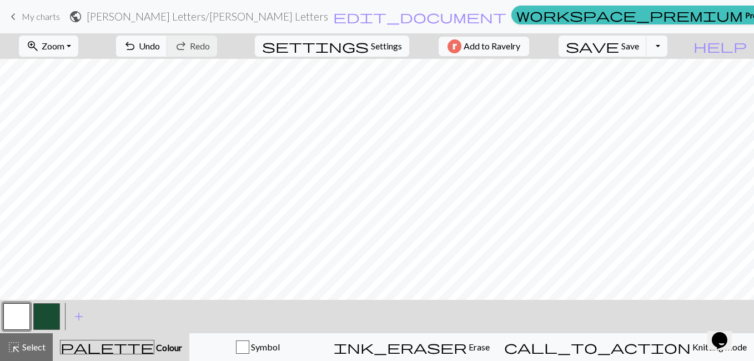
click at [50, 315] on button "button" at bounding box center [46, 316] width 27 height 27
click at [26, 314] on button "button" at bounding box center [16, 316] width 27 height 27
click at [51, 320] on button "button" at bounding box center [46, 316] width 27 height 27
click at [16, 319] on button "button" at bounding box center [16, 316] width 27 height 27
click at [52, 316] on button "button" at bounding box center [46, 316] width 27 height 27
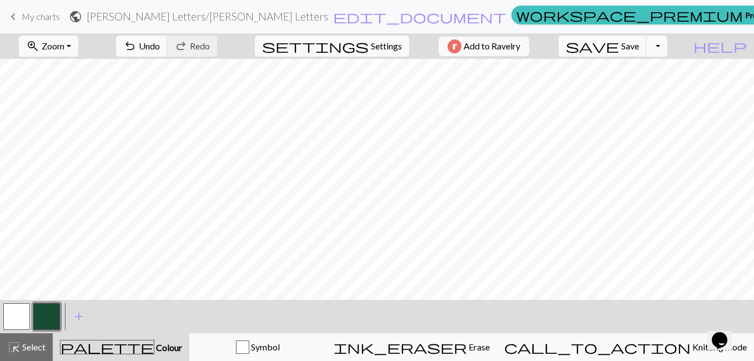
click at [17, 316] on button "button" at bounding box center [16, 316] width 27 height 27
click at [37, 319] on button "button" at bounding box center [46, 316] width 27 height 27
click at [17, 317] on button "button" at bounding box center [16, 316] width 27 height 27
click at [45, 320] on button "button" at bounding box center [46, 316] width 27 height 27
click at [19, 311] on button "button" at bounding box center [16, 316] width 27 height 27
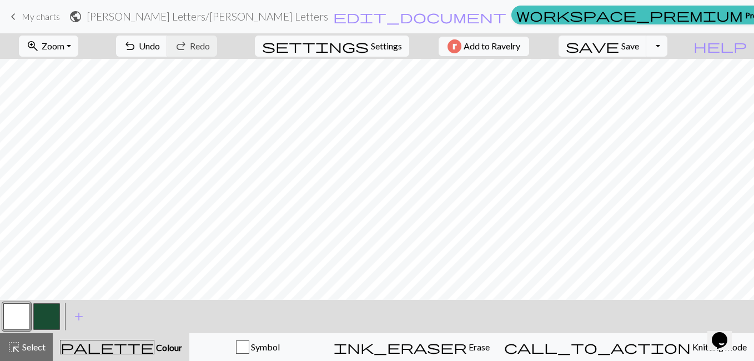
click at [54, 316] on button "button" at bounding box center [46, 316] width 27 height 27
click at [23, 314] on button "button" at bounding box center [16, 316] width 27 height 27
click at [47, 325] on button "button" at bounding box center [46, 316] width 27 height 27
click at [23, 315] on button "button" at bounding box center [16, 316] width 27 height 27
click at [51, 313] on button "button" at bounding box center [46, 316] width 27 height 27
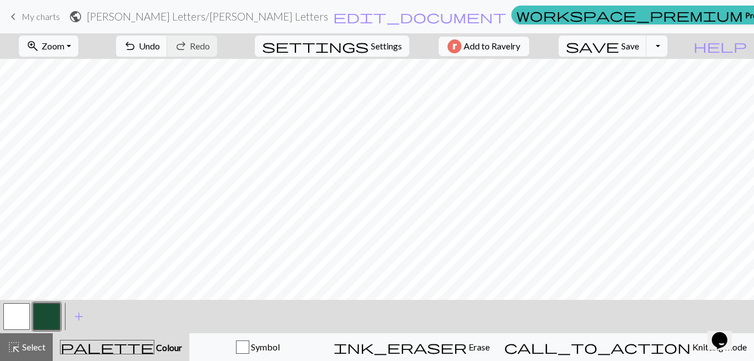
click at [3, 318] on button "button" at bounding box center [16, 316] width 27 height 27
click at [51, 307] on button "button" at bounding box center [46, 316] width 27 height 27
click at [8, 315] on button "button" at bounding box center [16, 316] width 27 height 27
click at [55, 315] on button "button" at bounding box center [46, 316] width 27 height 27
click at [78, 44] on button "zoom_in Zoom Zoom" at bounding box center [48, 46] width 59 height 21
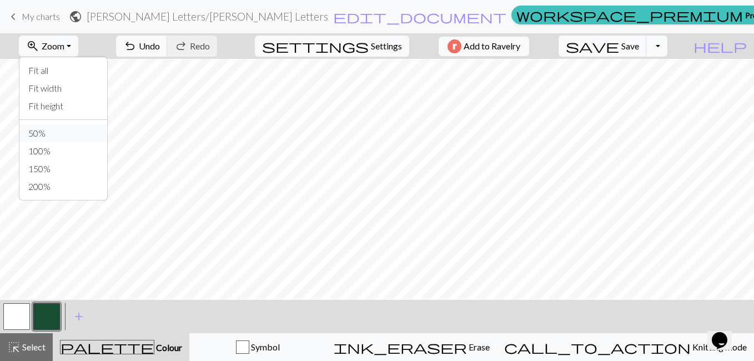
click at [71, 133] on button "50%" at bounding box center [63, 133] width 88 height 18
click at [639, 43] on span "Save" at bounding box center [630, 46] width 18 height 11
click at [64, 43] on span "Zoom" at bounding box center [53, 46] width 23 height 11
click at [73, 147] on button "100%" at bounding box center [63, 151] width 88 height 18
